Goal: Find specific page/section: Find specific page/section

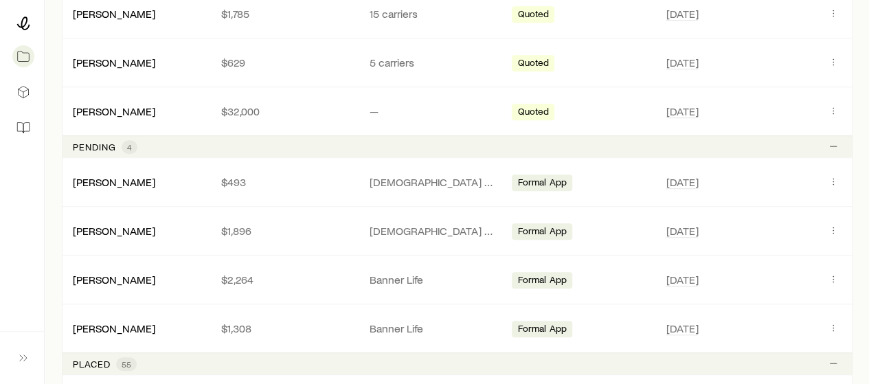
scroll to position [401, 0]
click at [106, 175] on link "[PERSON_NAME]" at bounding box center [115, 180] width 82 height 13
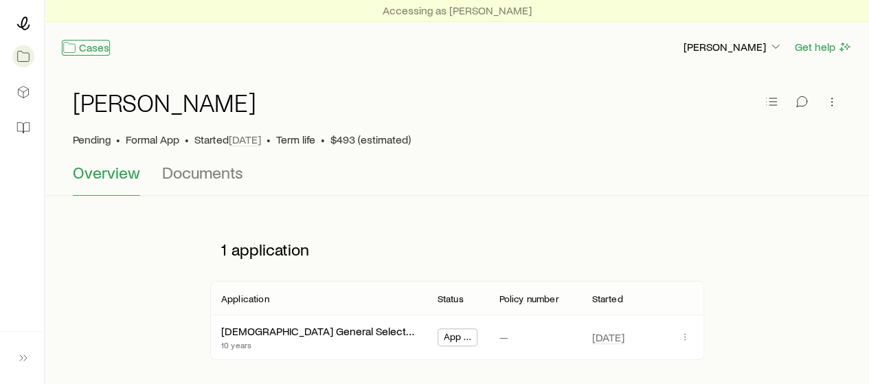
click at [80, 49] on link "Cases" at bounding box center [86, 48] width 48 height 16
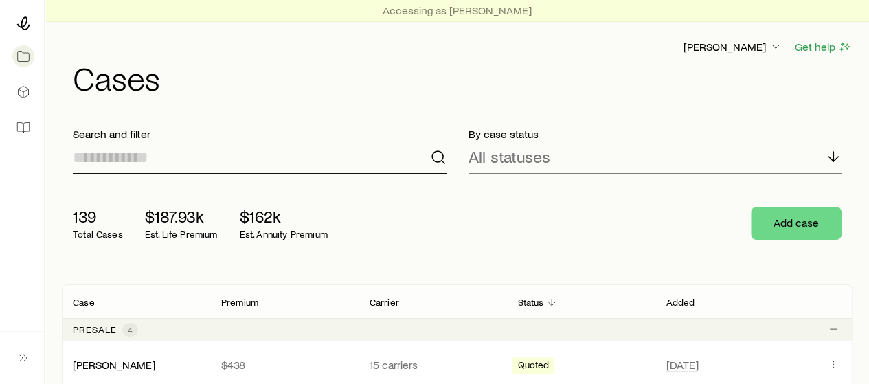
click at [122, 153] on input at bounding box center [260, 157] width 374 height 33
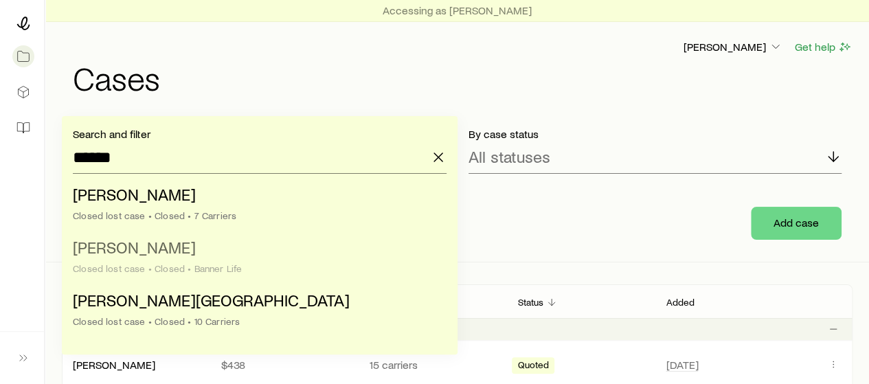
click at [113, 252] on span "[PERSON_NAME]" at bounding box center [134, 247] width 123 height 20
type input "**********"
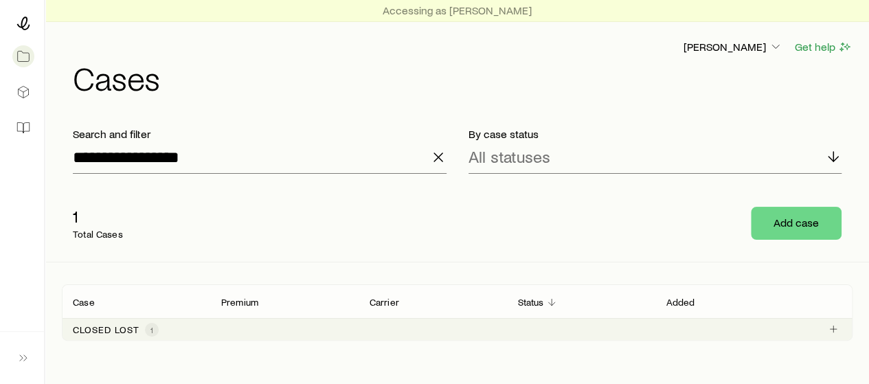
click at [93, 329] on p "Closed lost" at bounding box center [106, 329] width 67 height 11
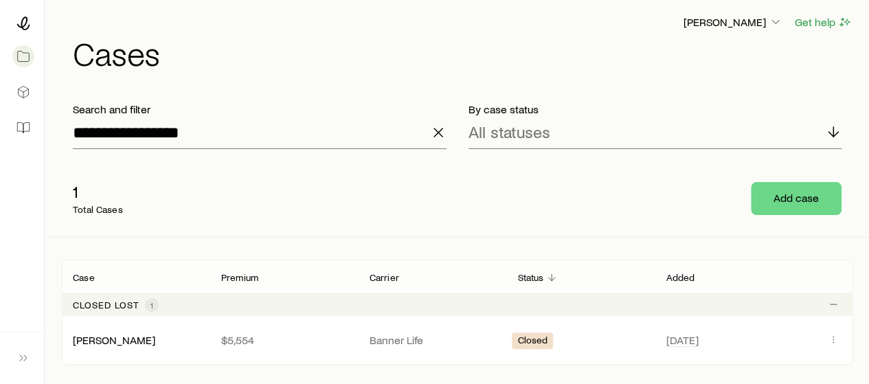
scroll to position [103, 0]
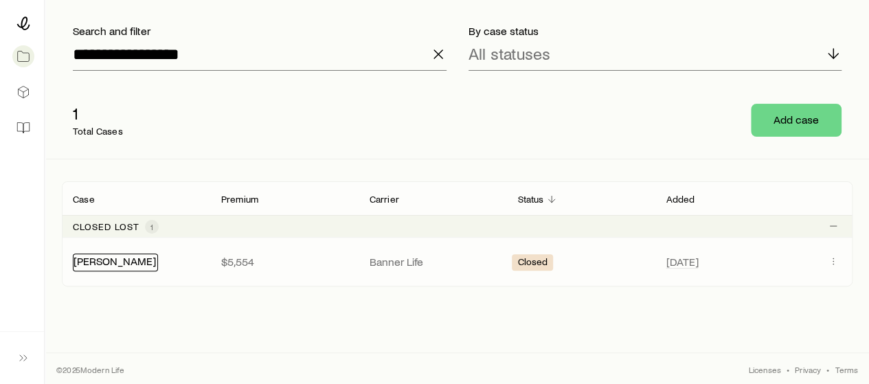
click at [107, 258] on link "[PERSON_NAME]" at bounding box center [115, 260] width 82 height 13
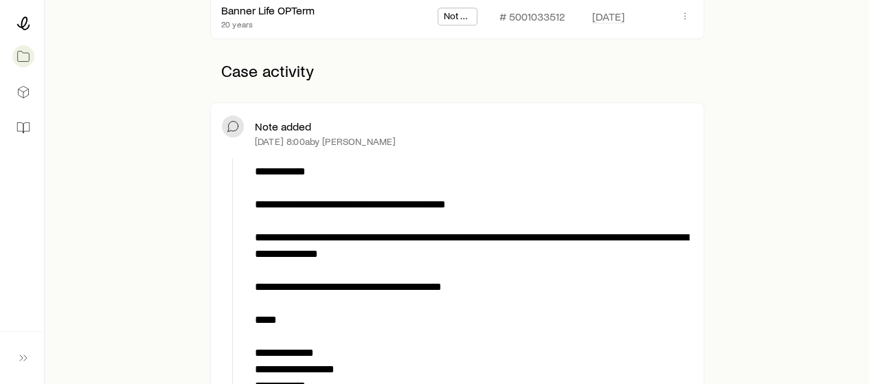
scroll to position [322, 0]
